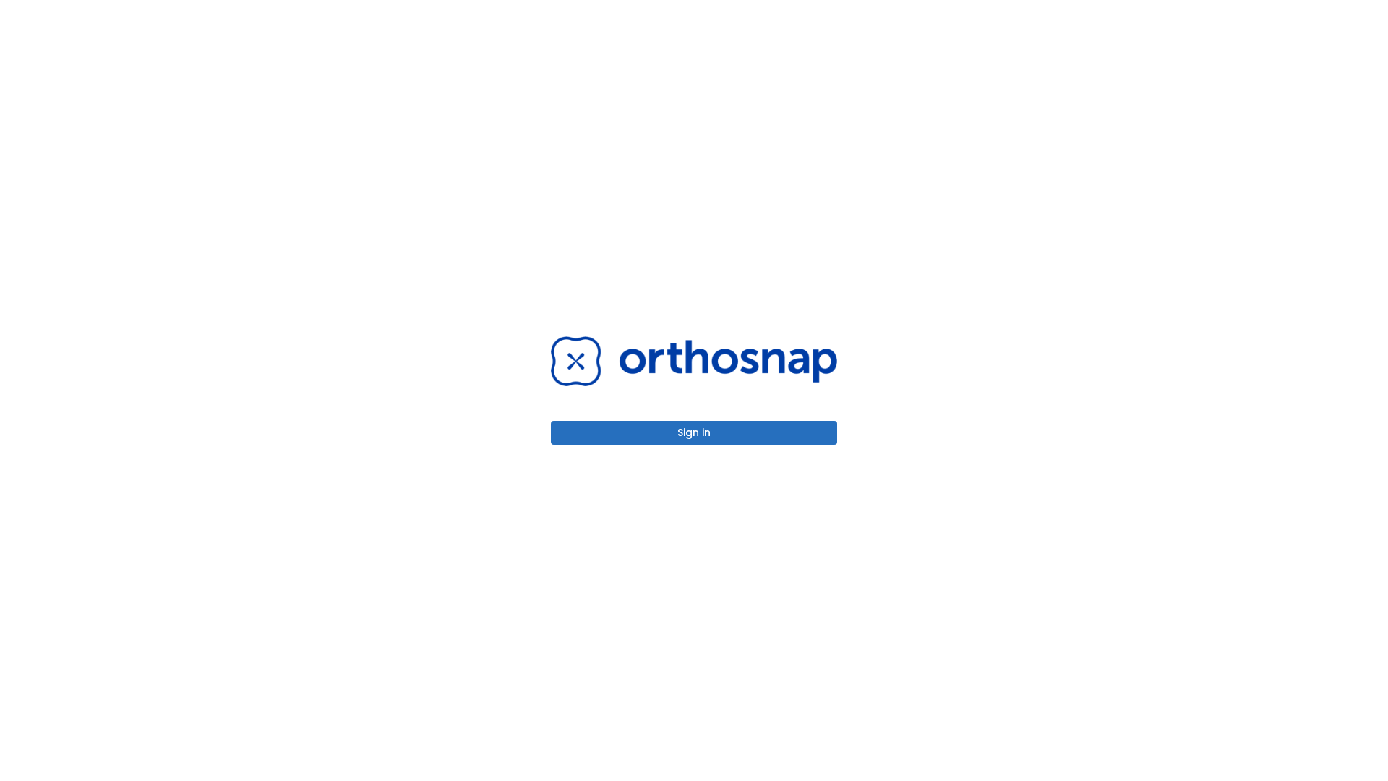
click at [694, 432] on button "Sign in" at bounding box center [694, 433] width 286 height 24
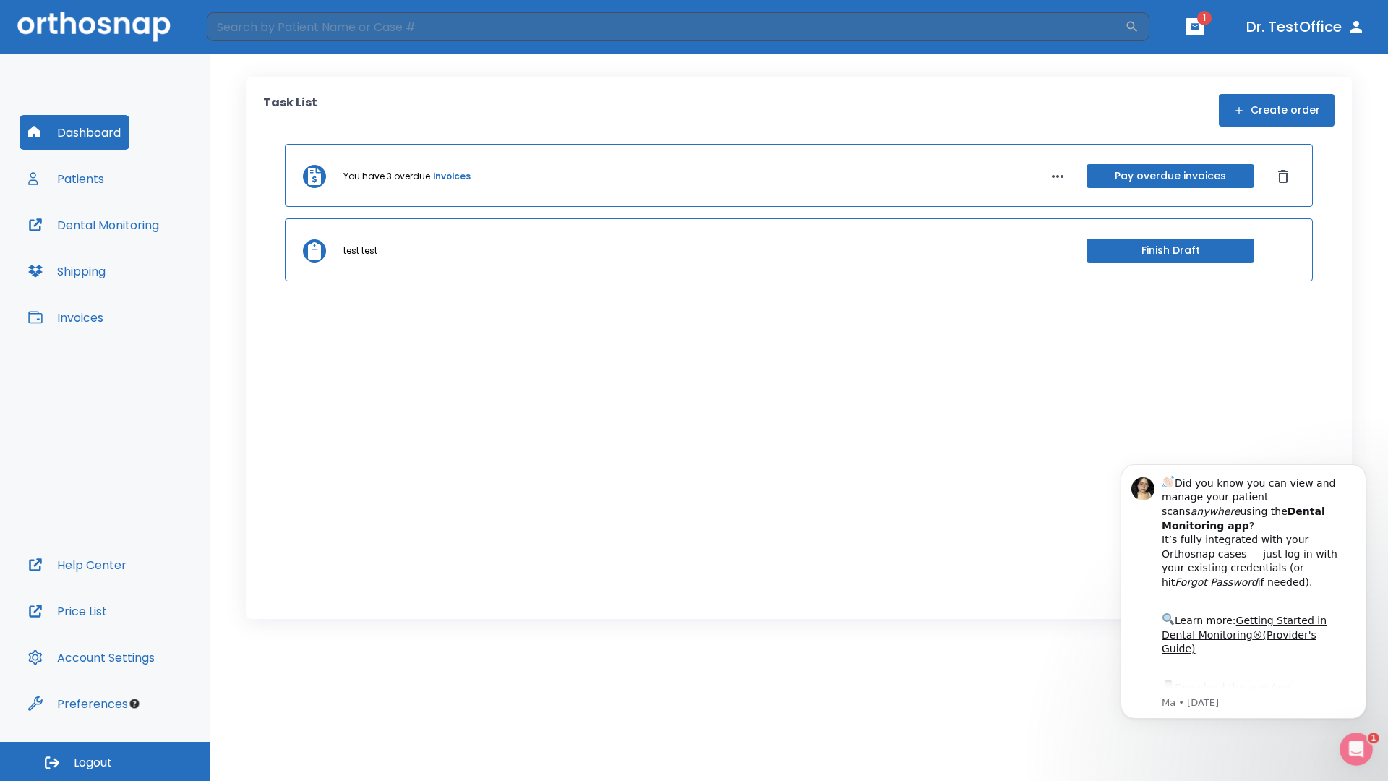
click at [105, 761] on span "Logout" at bounding box center [93, 763] width 38 height 16
